Goal: Task Accomplishment & Management: Manage account settings

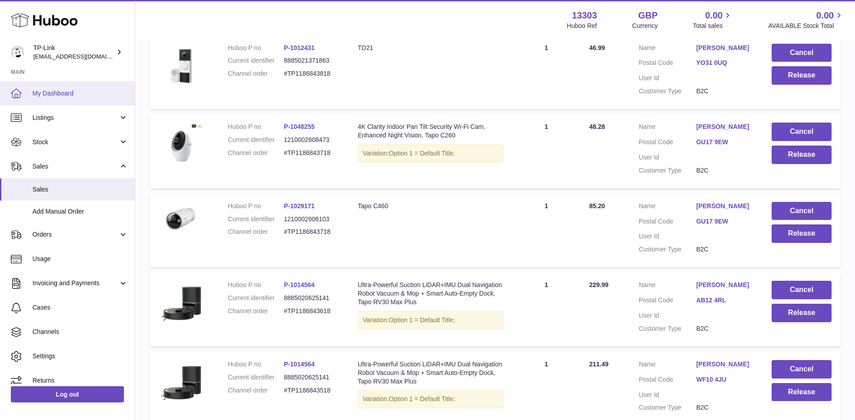
scroll to position [258, 0]
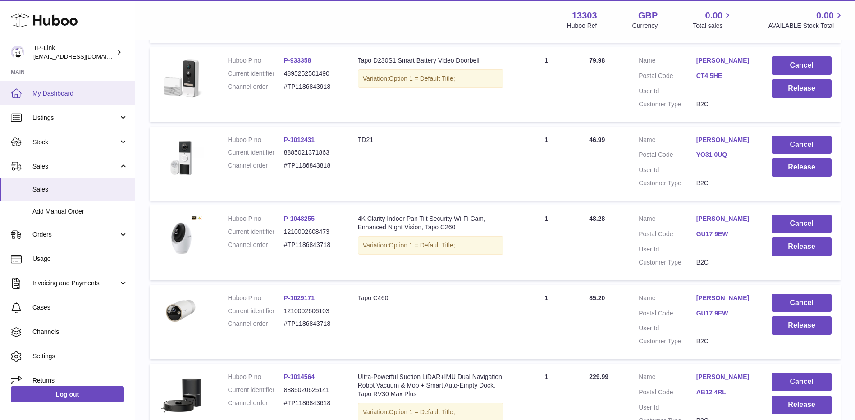
click at [45, 91] on span "My Dashboard" at bounding box center [80, 93] width 96 height 9
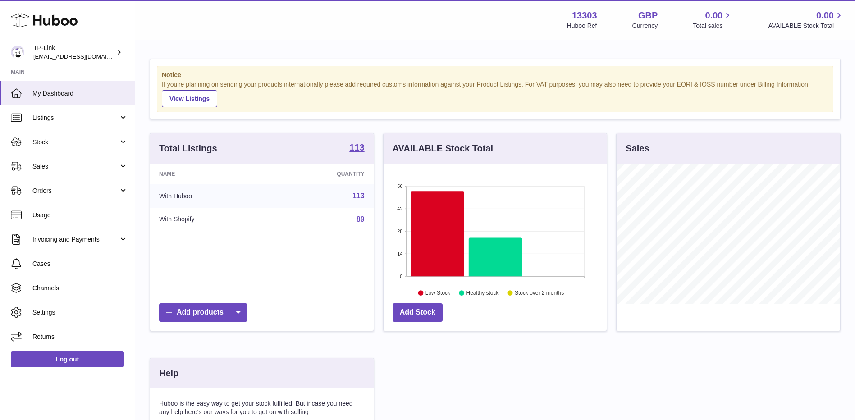
scroll to position [141, 223]
click at [98, 167] on span "Sales" at bounding box center [75, 166] width 86 height 9
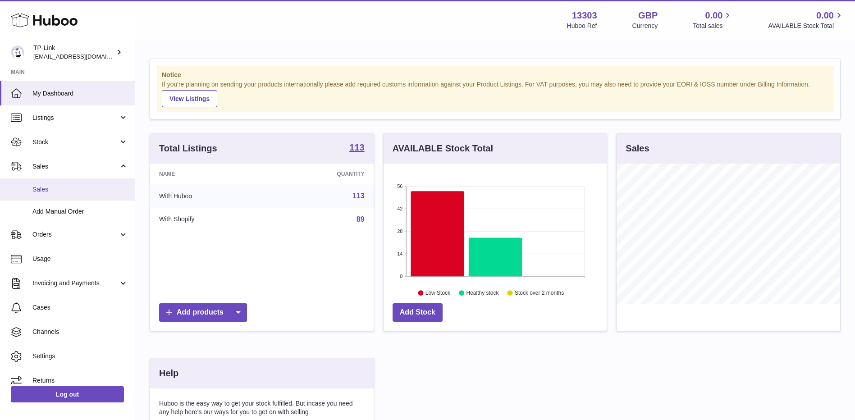
click at [73, 190] on span "Sales" at bounding box center [80, 189] width 96 height 9
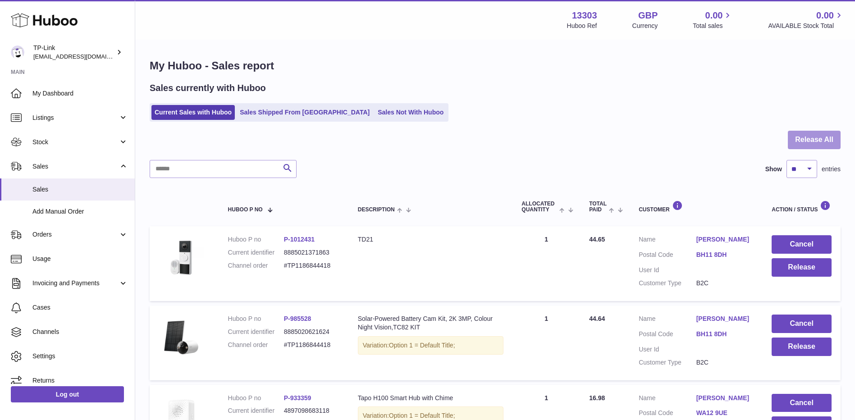
click at [828, 137] on button "Release All" at bounding box center [814, 140] width 53 height 18
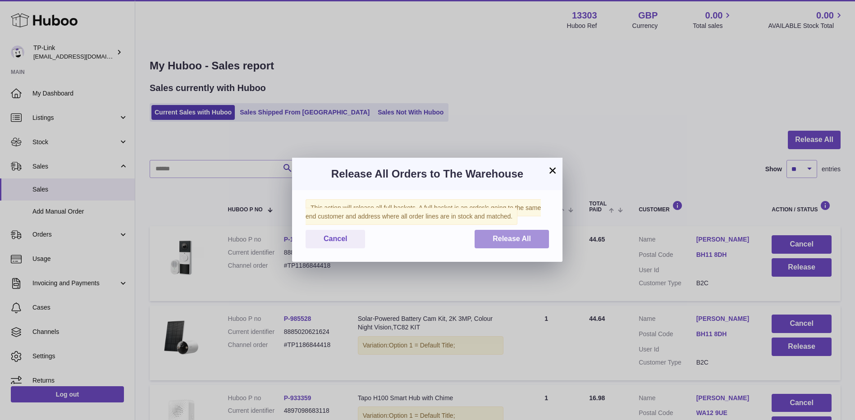
click at [544, 232] on button "Release All" at bounding box center [512, 239] width 74 height 18
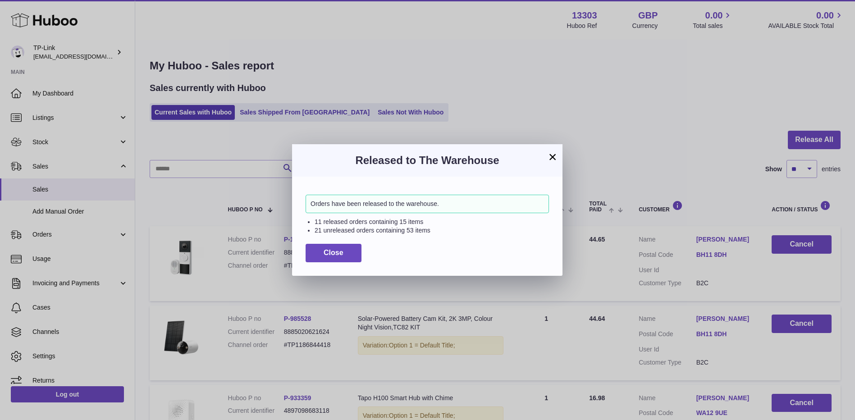
click at [553, 156] on button "×" at bounding box center [552, 156] width 11 height 11
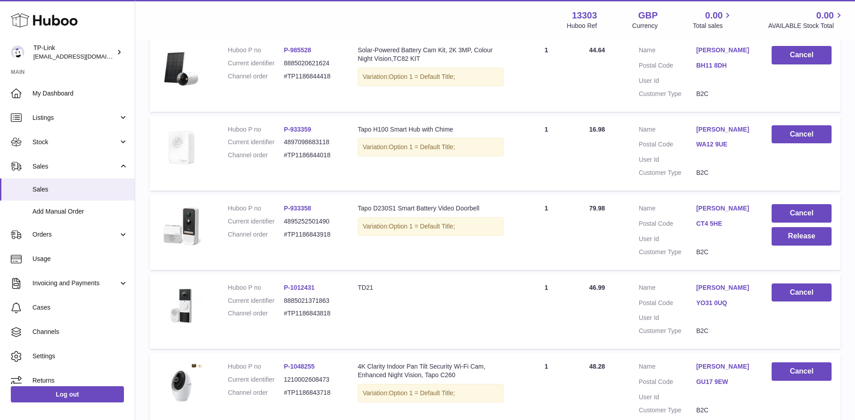
scroll to position [406, 0]
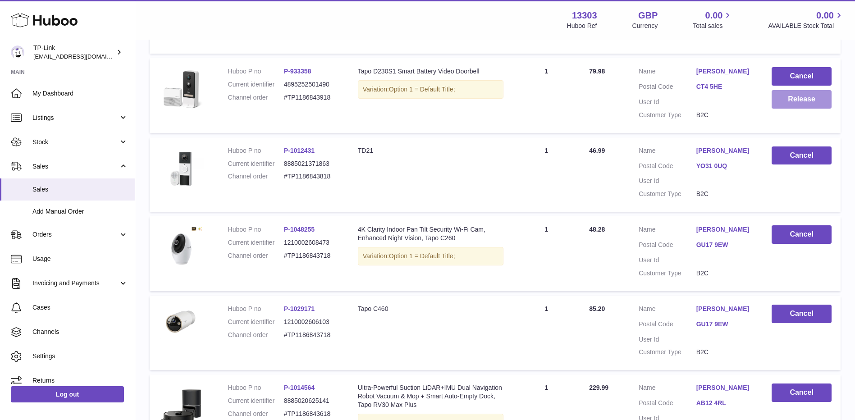
click at [791, 109] on button "Release" at bounding box center [802, 99] width 60 height 18
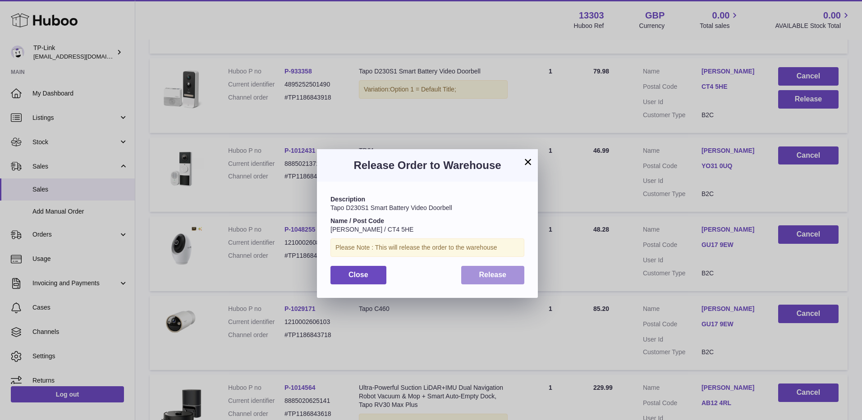
click at [494, 275] on span "Release" at bounding box center [492, 275] width 27 height 8
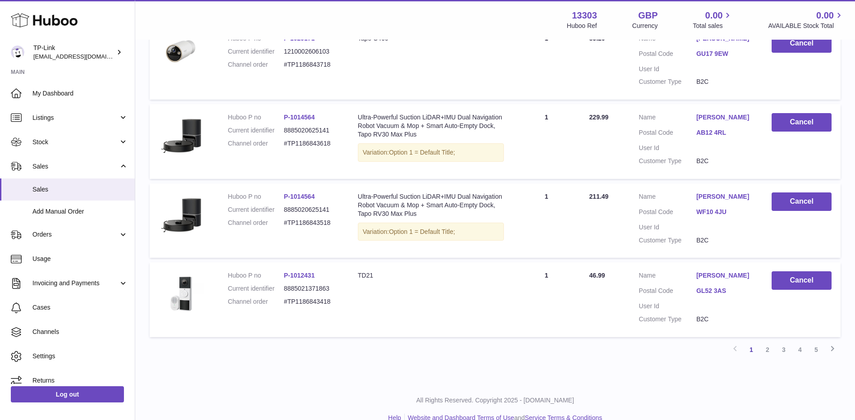
click at [767, 358] on link "2" at bounding box center [767, 350] width 16 height 16
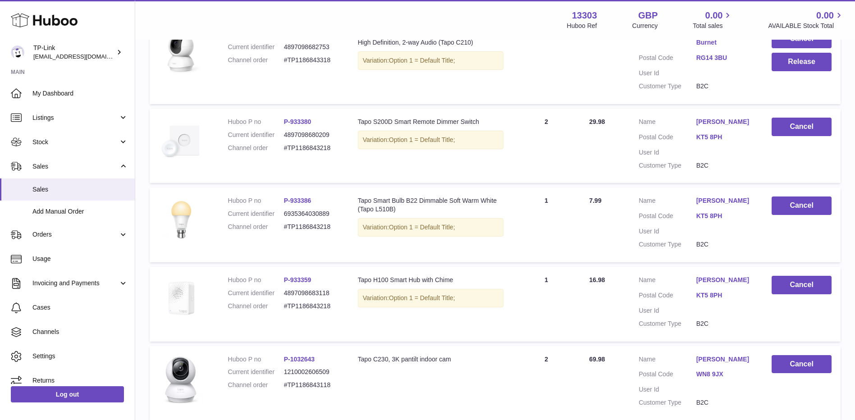
scroll to position [86, 0]
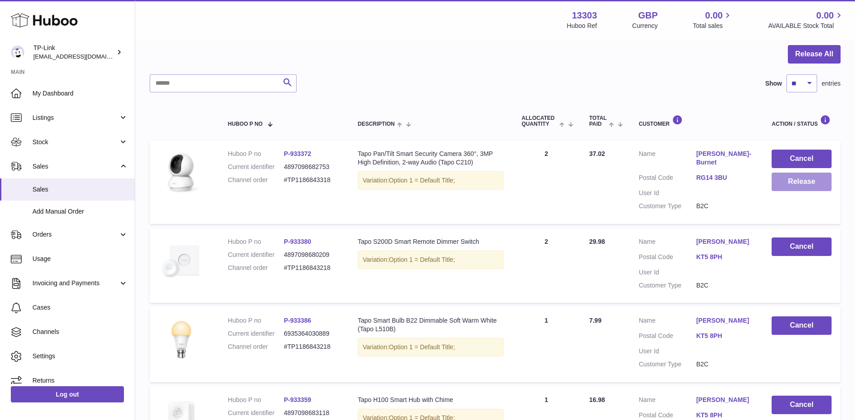
click at [810, 182] on button "Release" at bounding box center [802, 182] width 60 height 18
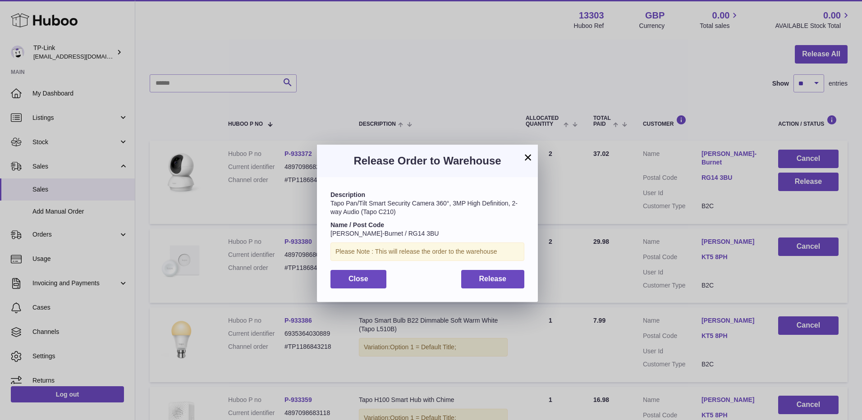
click at [459, 284] on div "Close Release" at bounding box center [427, 279] width 194 height 18
click at [483, 279] on span "Release" at bounding box center [492, 279] width 27 height 8
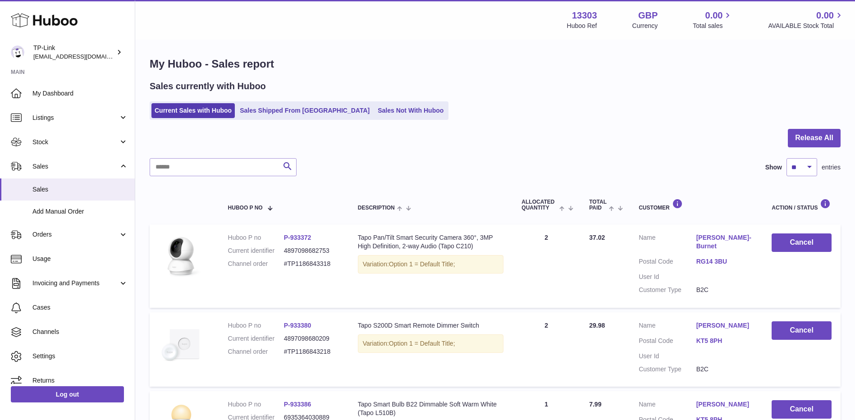
scroll to position [0, 0]
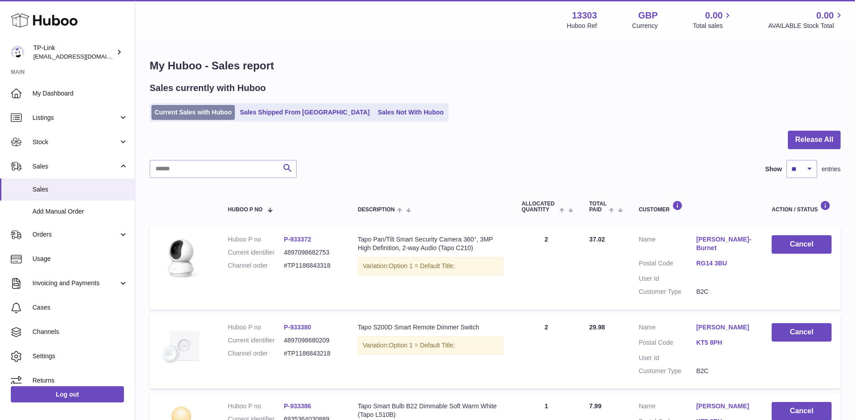
click at [206, 110] on link "Current Sales with Huboo" at bounding box center [192, 112] width 83 height 15
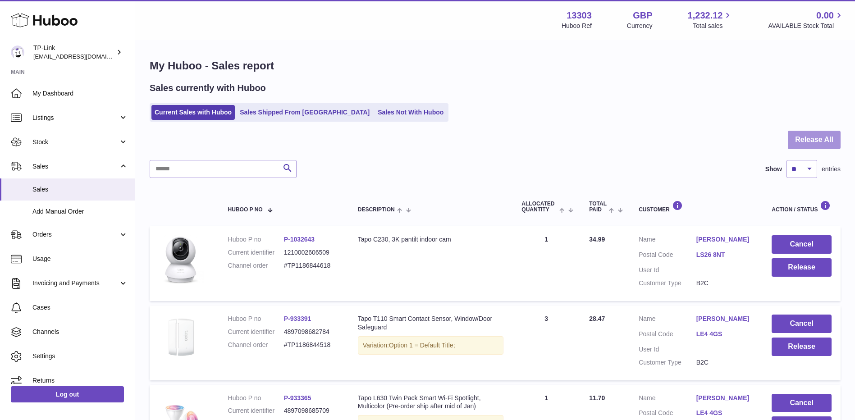
click at [807, 136] on button "Release All" at bounding box center [814, 140] width 53 height 18
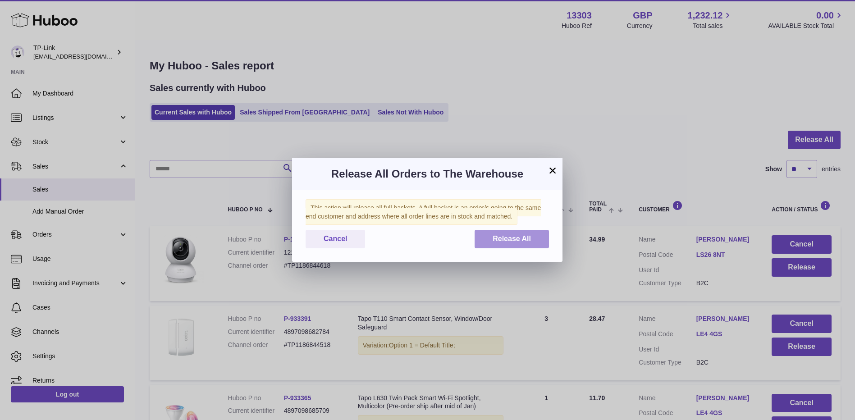
click at [500, 242] on span "Release All" at bounding box center [512, 239] width 38 height 8
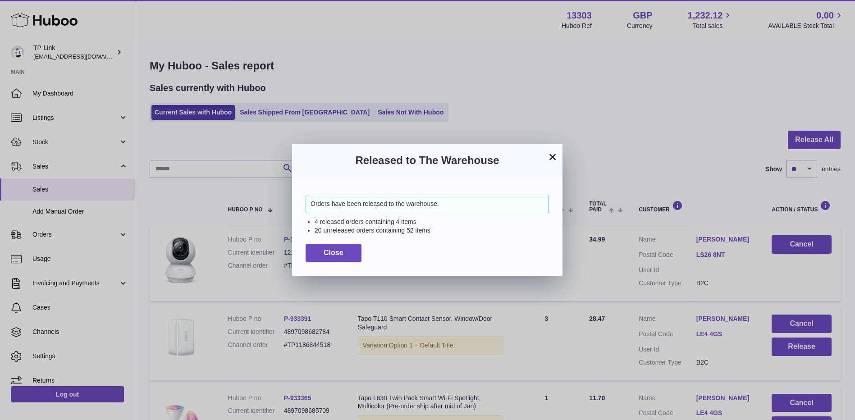
click at [550, 160] on button "×" at bounding box center [552, 156] width 11 height 11
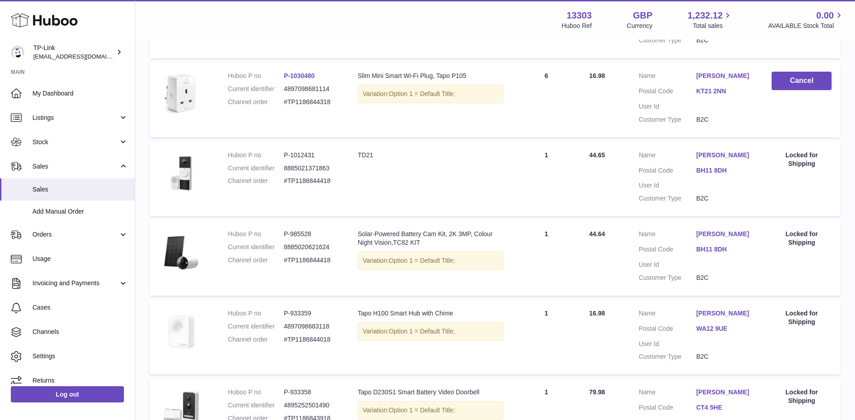
scroll to position [451, 0]
